Goal: Task Accomplishment & Management: Use online tool/utility

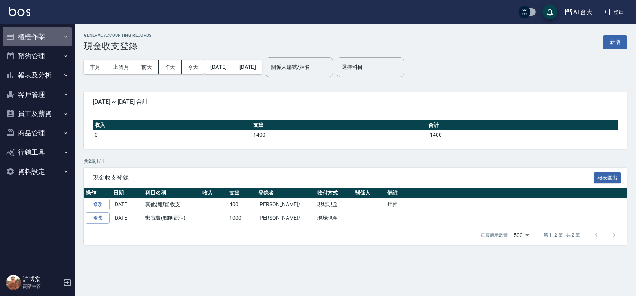
click at [57, 36] on button "櫃檯作業" at bounding box center [37, 36] width 69 height 19
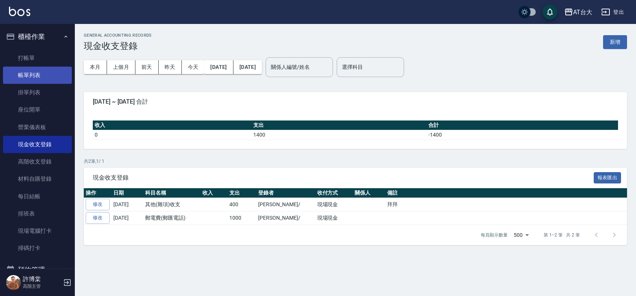
click at [40, 70] on link "帳單列表" at bounding box center [37, 75] width 69 height 17
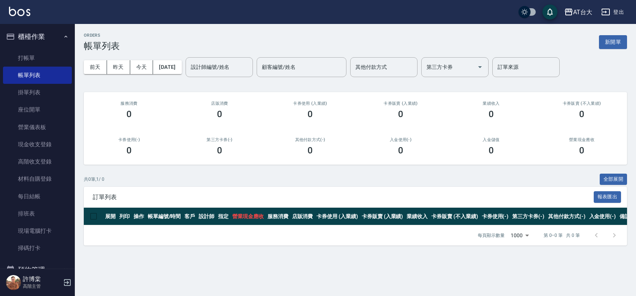
click at [616, 79] on div "[DATE] [DATE] [DATE] [DATE] 設計師編號/姓名 設計師編號/姓名 顧客編號/姓名 顧客編號/姓名 其他付款方式 其他付款方式 第三方…" at bounding box center [355, 67] width 543 height 32
click at [42, 62] on link "打帳單" at bounding box center [37, 57] width 69 height 17
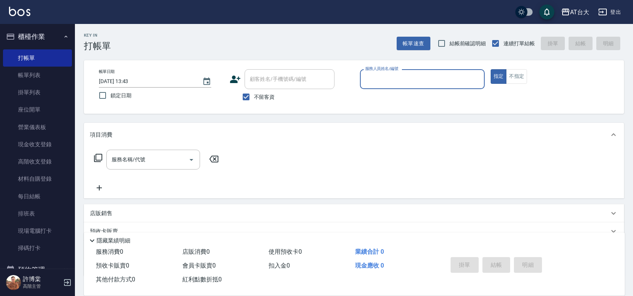
click at [452, 84] on input "服務人員姓名/編號" at bounding box center [422, 79] width 118 height 13
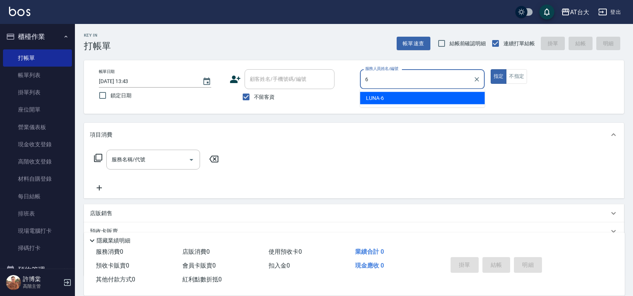
type input "LUNA-6"
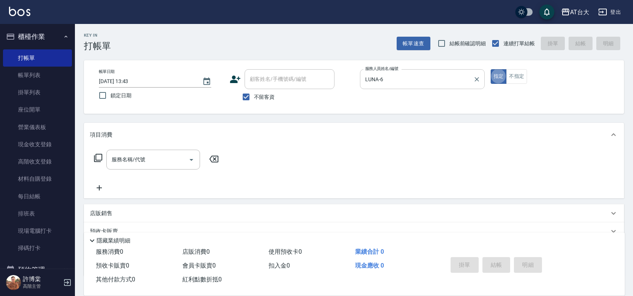
type button "true"
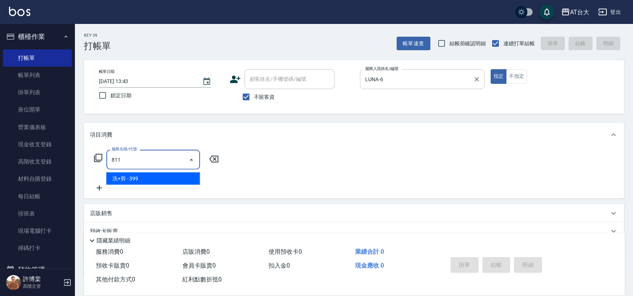
type input "洗+剪(811)"
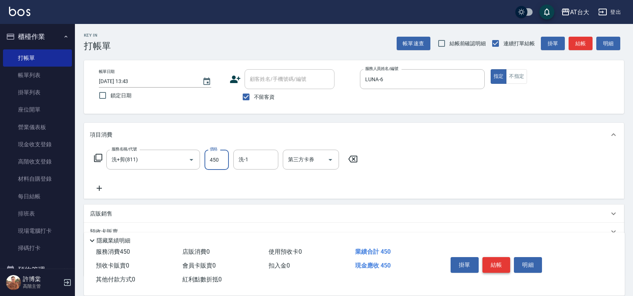
type input "450"
click at [497, 265] on button "結帳" at bounding box center [496, 265] width 28 height 16
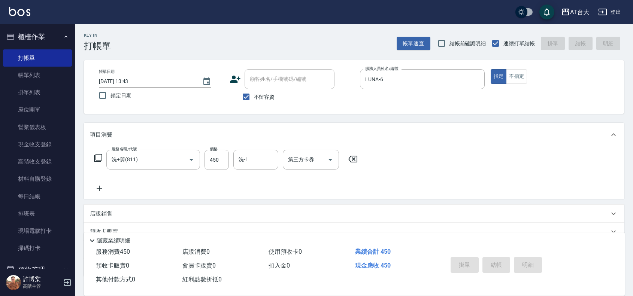
type input "[DATE] 13:44"
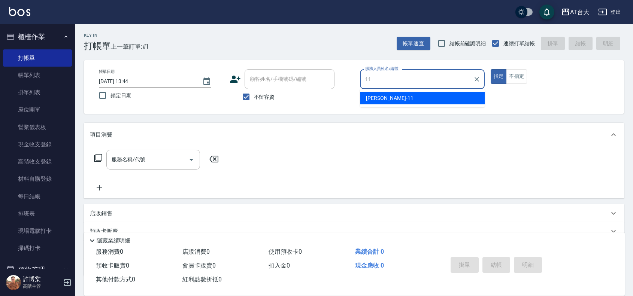
type input "[PERSON_NAME]-11"
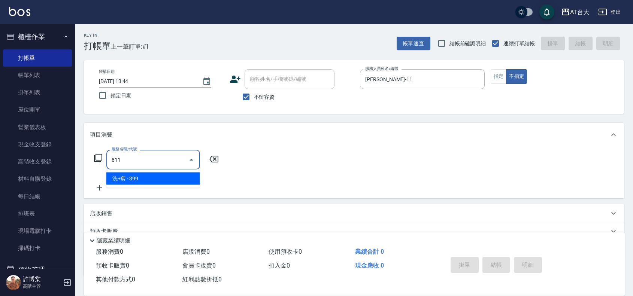
type input "洗+剪(811)"
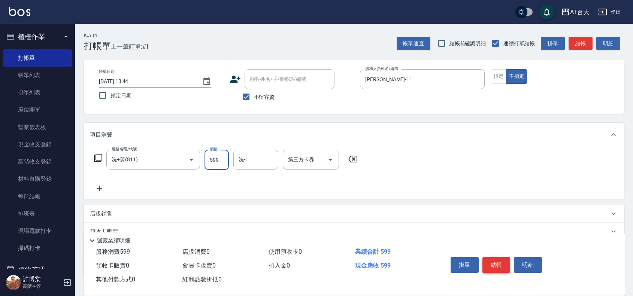
type input "599"
click at [501, 259] on button "結帳" at bounding box center [496, 265] width 28 height 16
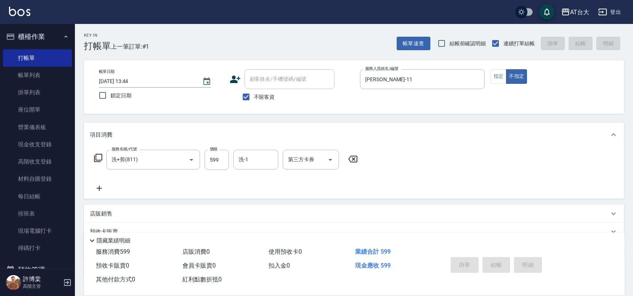
type input "[DATE] 13:45"
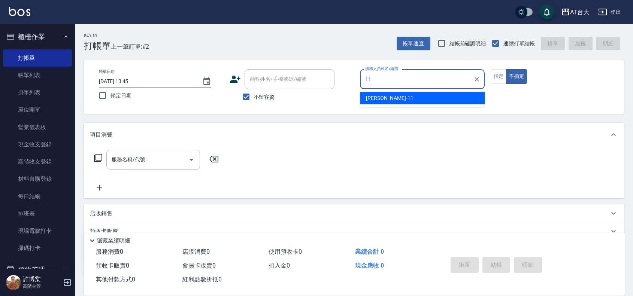
type input "[PERSON_NAME]-11"
type button "false"
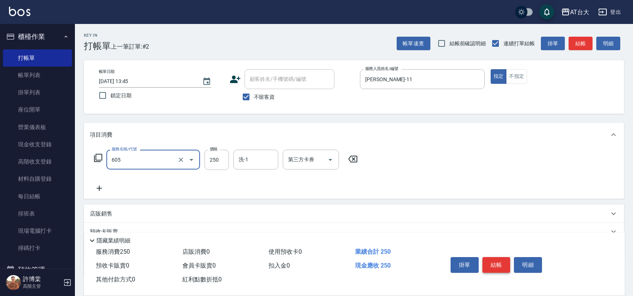
type input "洗髮 (女)(605)"
click at [506, 265] on button "結帳" at bounding box center [496, 265] width 28 height 16
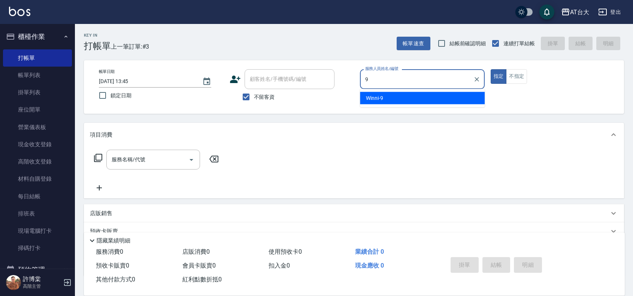
type input "Winni-9"
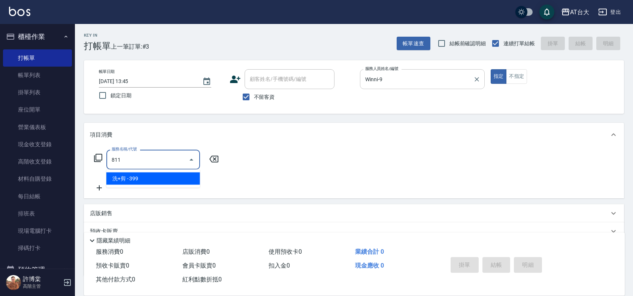
type input "洗+剪(811)"
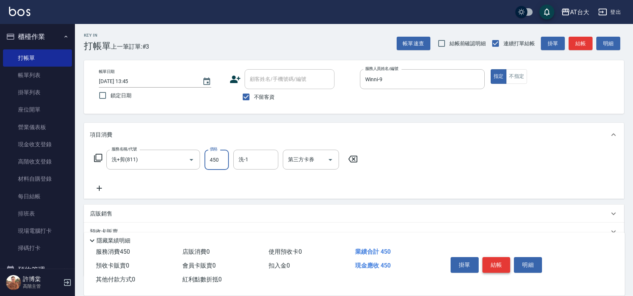
type input "450"
click at [493, 268] on button "結帳" at bounding box center [496, 265] width 28 height 16
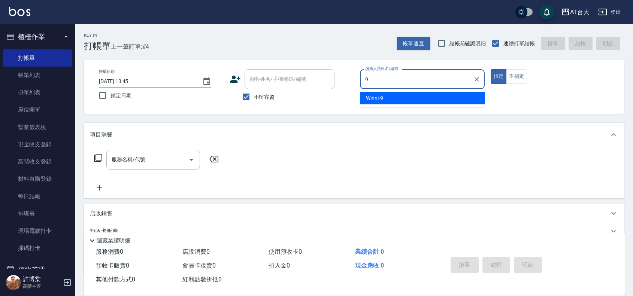
type input "Winni-9"
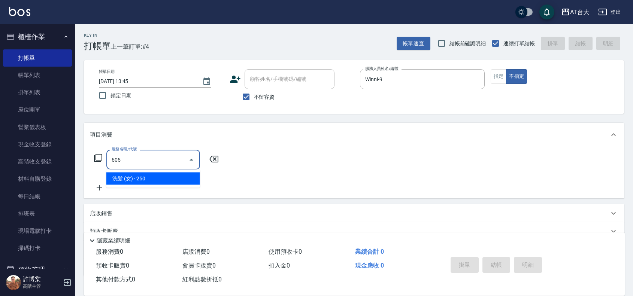
type input "洗髮 (女)(605)"
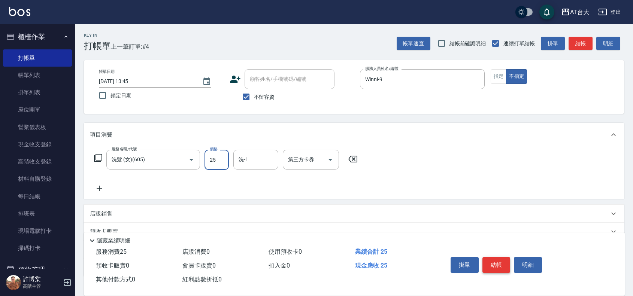
type input "250"
click at [491, 266] on button "結帳" at bounding box center [496, 265] width 28 height 16
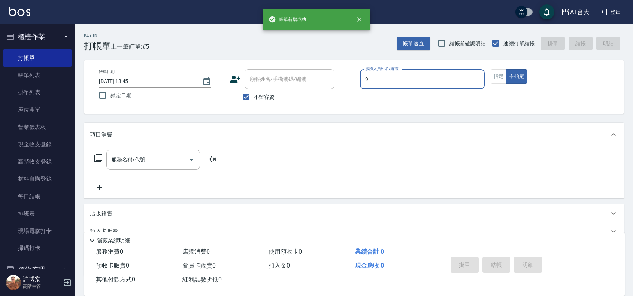
type input "Winni-9"
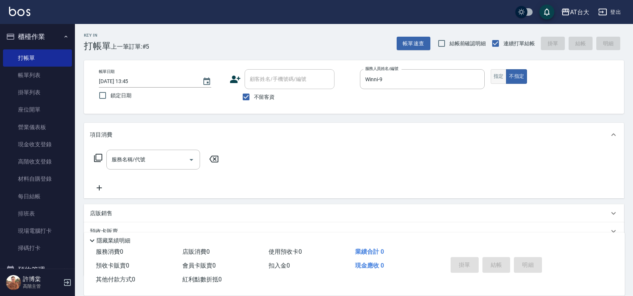
click at [502, 75] on button "指定" at bounding box center [498, 76] width 16 height 15
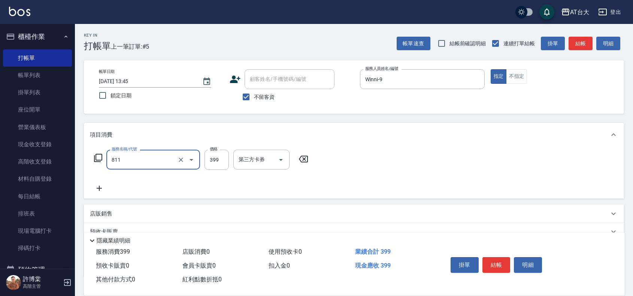
type input "洗+剪(811)"
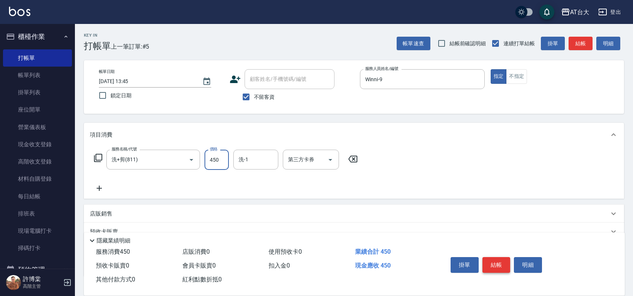
type input "450"
click at [489, 263] on button "結帳" at bounding box center [496, 265] width 28 height 16
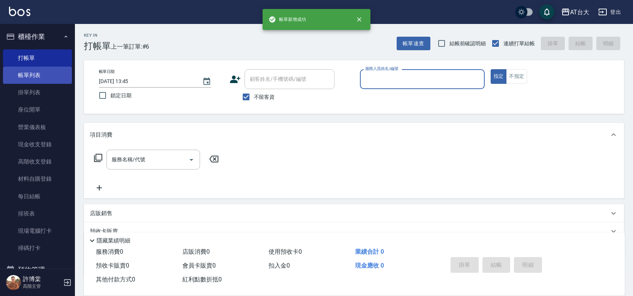
click at [36, 70] on link "帳單列表" at bounding box center [37, 75] width 69 height 17
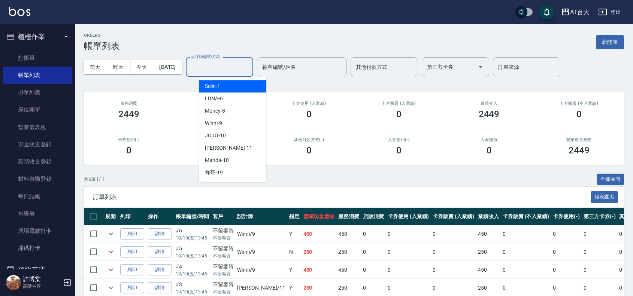
click at [242, 66] on input "設計師編號/姓名" at bounding box center [219, 67] width 61 height 13
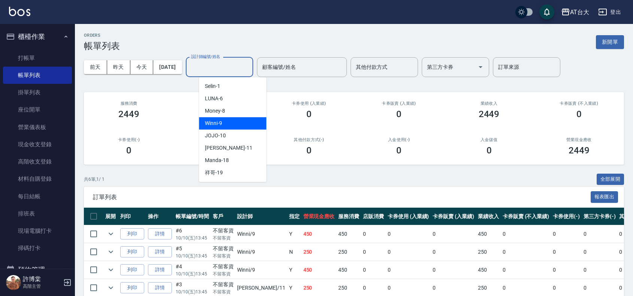
click at [257, 128] on div "Winni -9" at bounding box center [232, 123] width 67 height 12
type input "Winni-9"
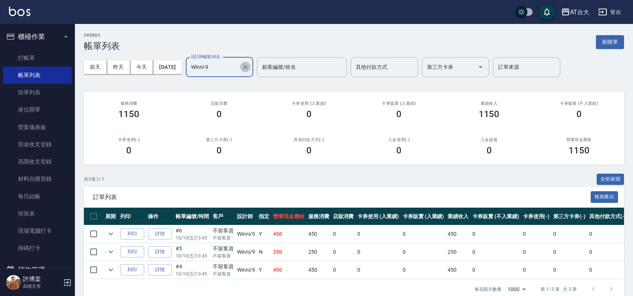
click at [250, 68] on button "Clear" at bounding box center [245, 67] width 10 height 10
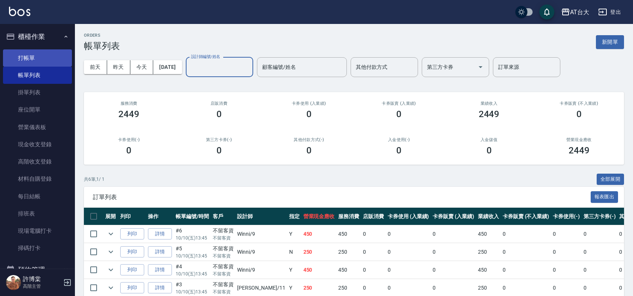
click at [44, 53] on link "打帳單" at bounding box center [37, 57] width 69 height 17
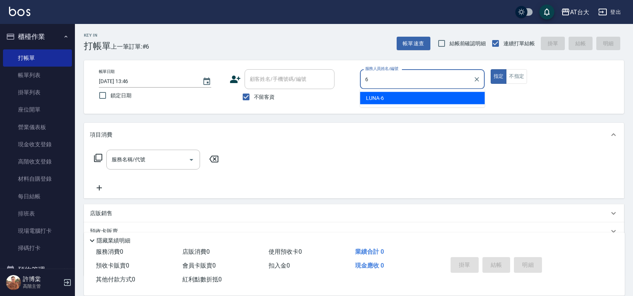
type input "LUNA-6"
type button "true"
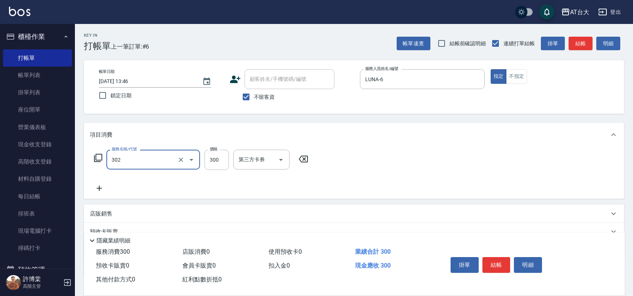
type input "剪髮(302)"
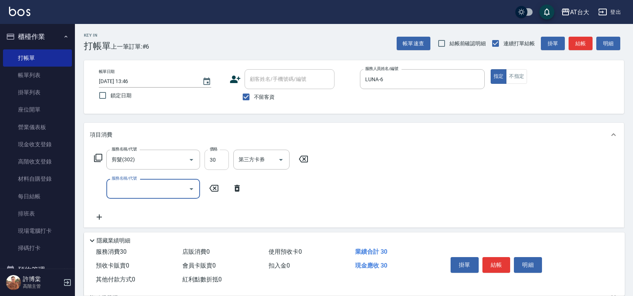
click at [219, 160] on input "30" at bounding box center [216, 160] width 24 height 20
drag, startPoint x: 223, startPoint y: 161, endPoint x: 165, endPoint y: 156, distance: 58.2
click at [165, 156] on div "服務名稱/代號 剪髮(302) 服務名稱/代號 價格 33 價格 第三方卡券 第三方卡券" at bounding box center [201, 160] width 223 height 20
type input "300"
click at [497, 259] on button "結帳" at bounding box center [496, 265] width 28 height 16
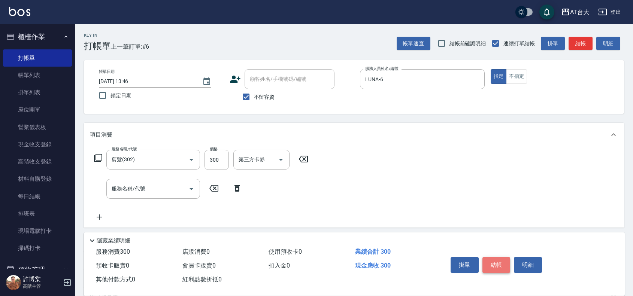
type input "[DATE] 13:47"
